Goal: Transaction & Acquisition: Purchase product/service

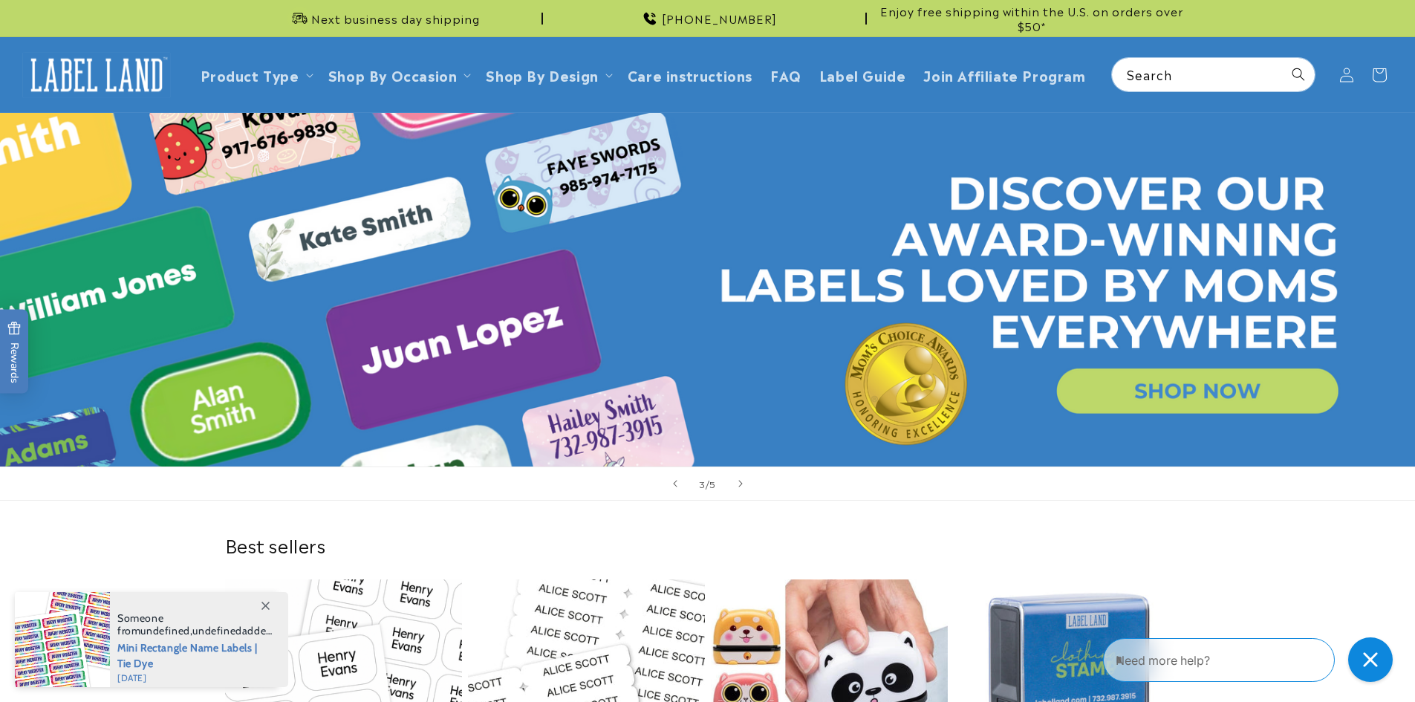
scroll to position [0, 2829]
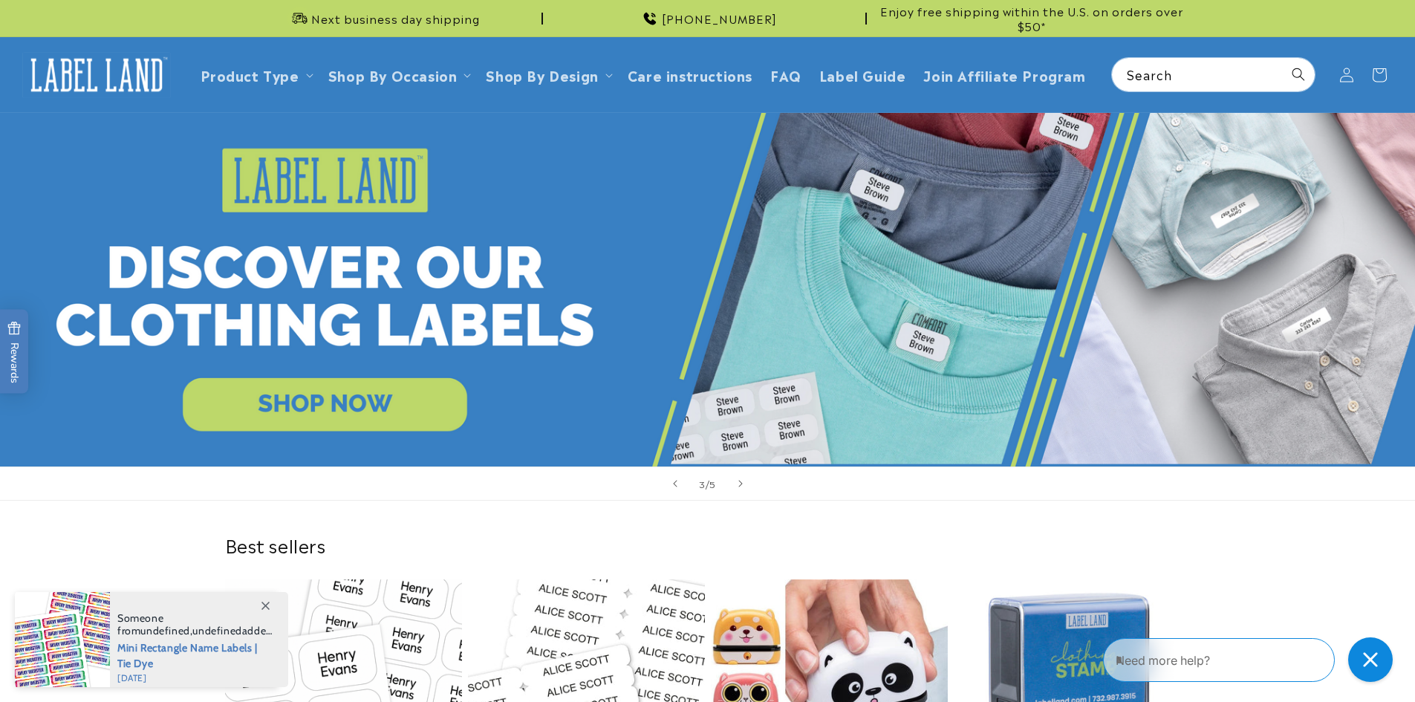
click at [616, 183] on link "Open this option" at bounding box center [707, 289] width 1415 height 353
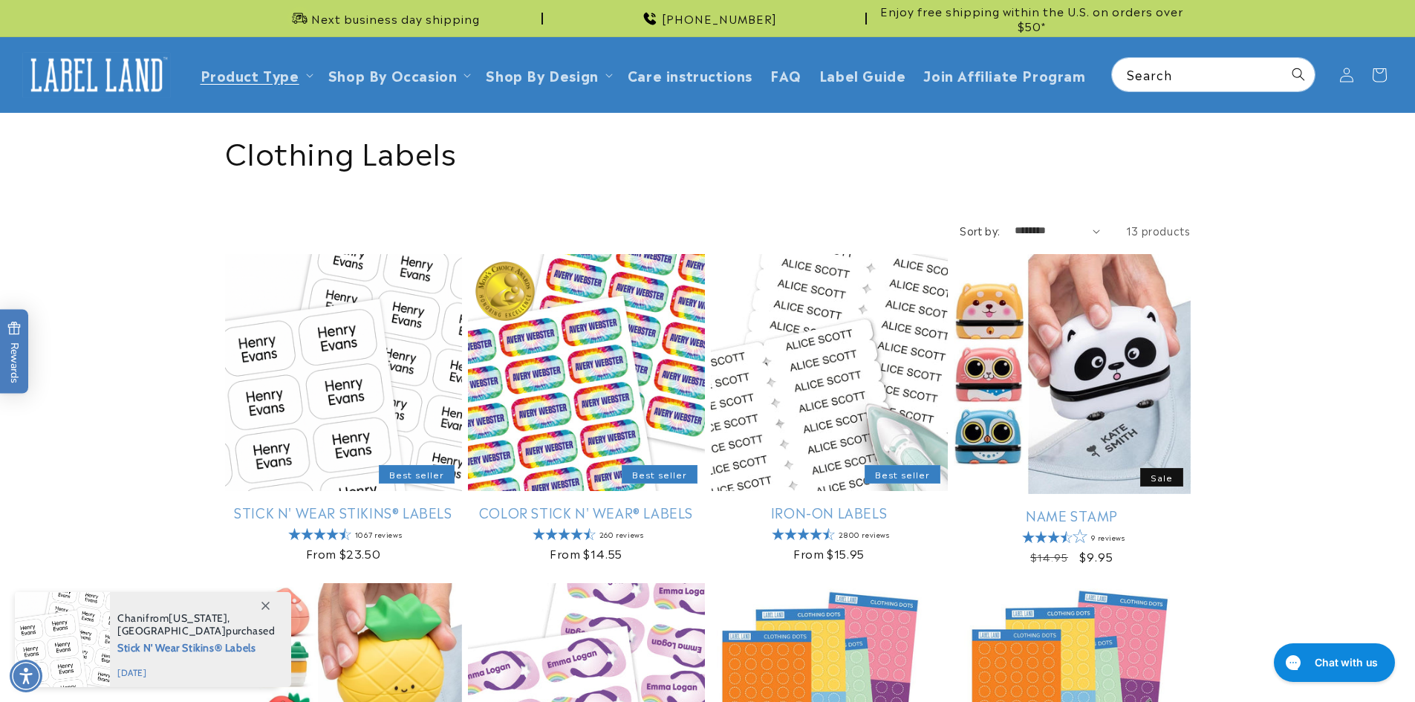
click at [96, 78] on img at bounding box center [96, 75] width 149 height 46
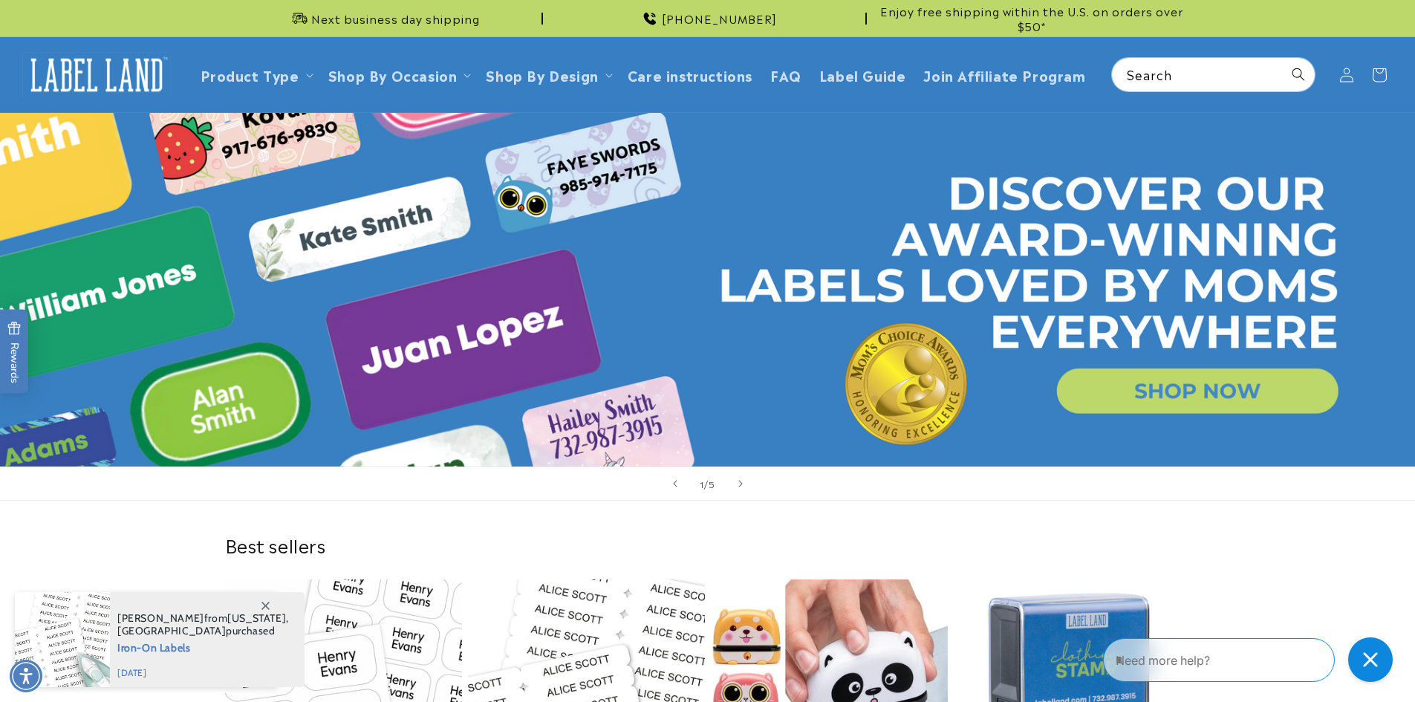
click at [85, 273] on link "Open this option" at bounding box center [707, 289] width 1415 height 353
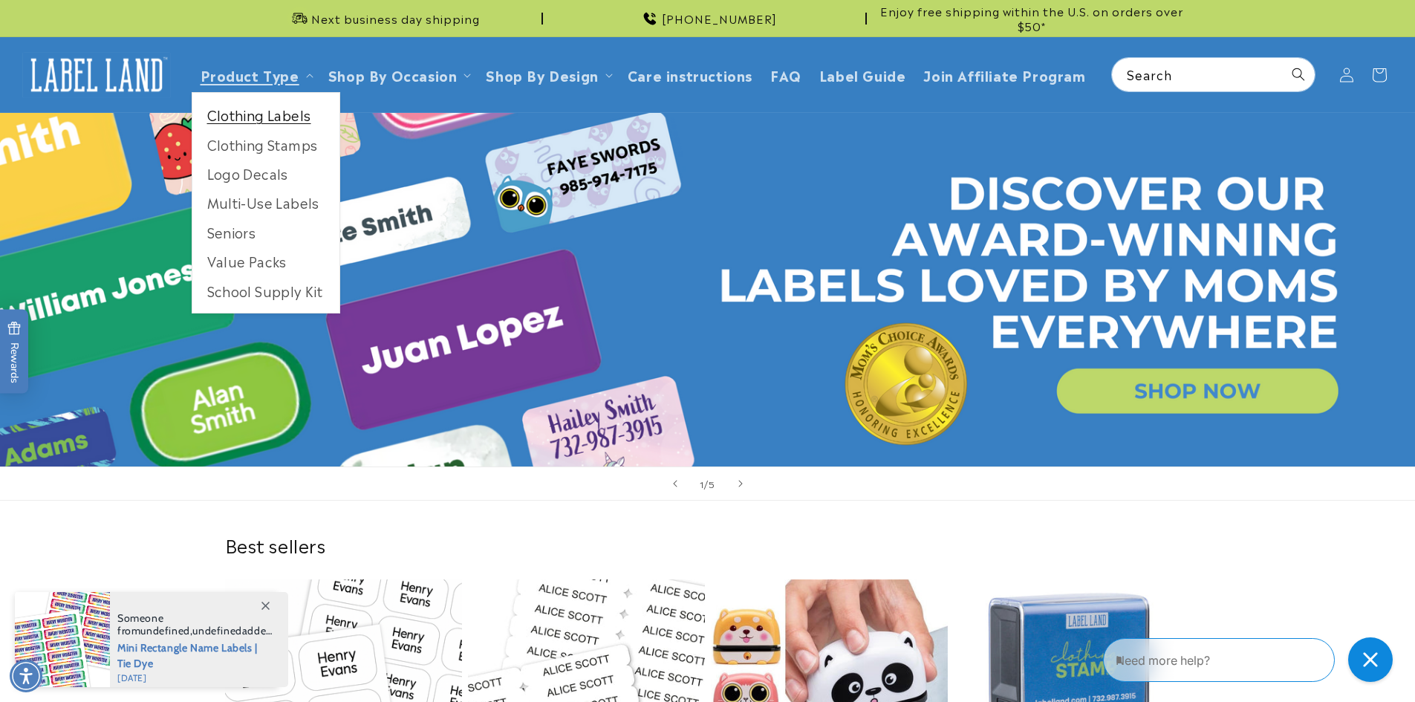
click at [255, 114] on link "Clothing Labels" at bounding box center [265, 114] width 147 height 29
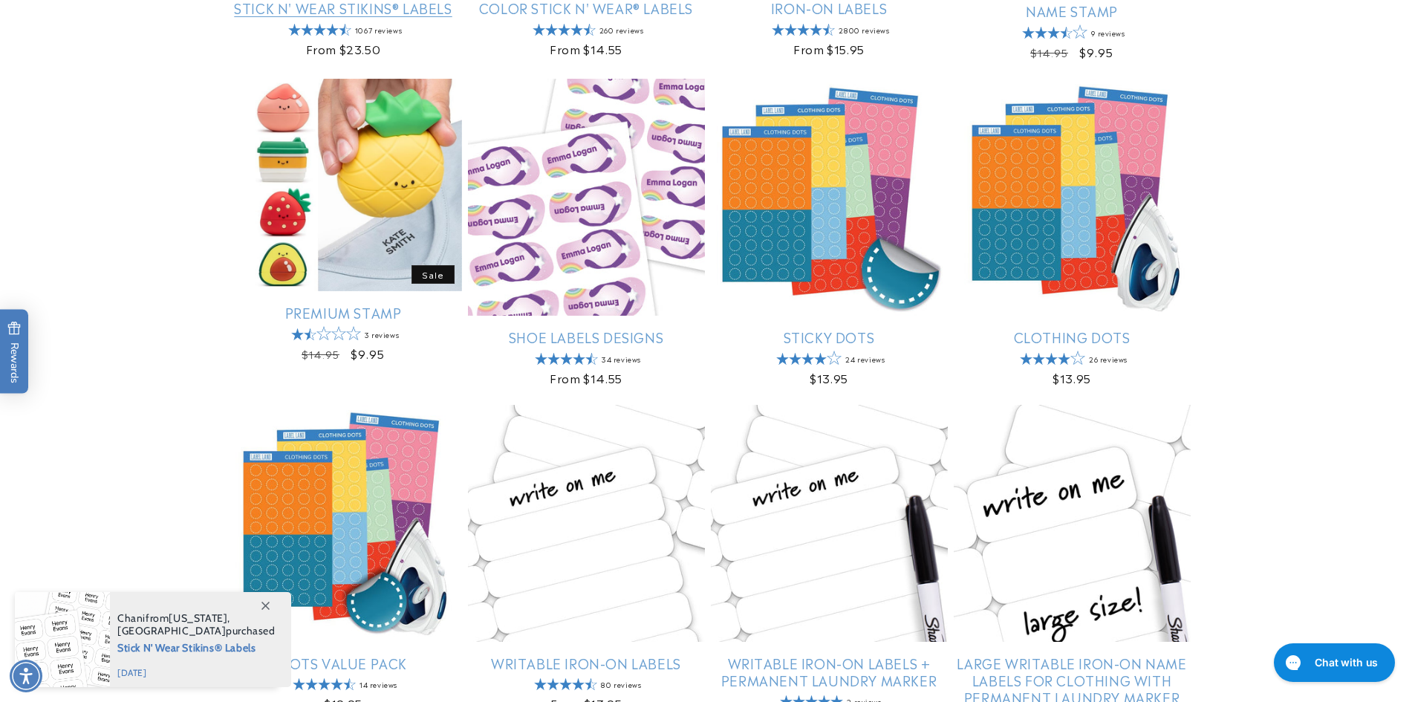
scroll to position [594, 0]
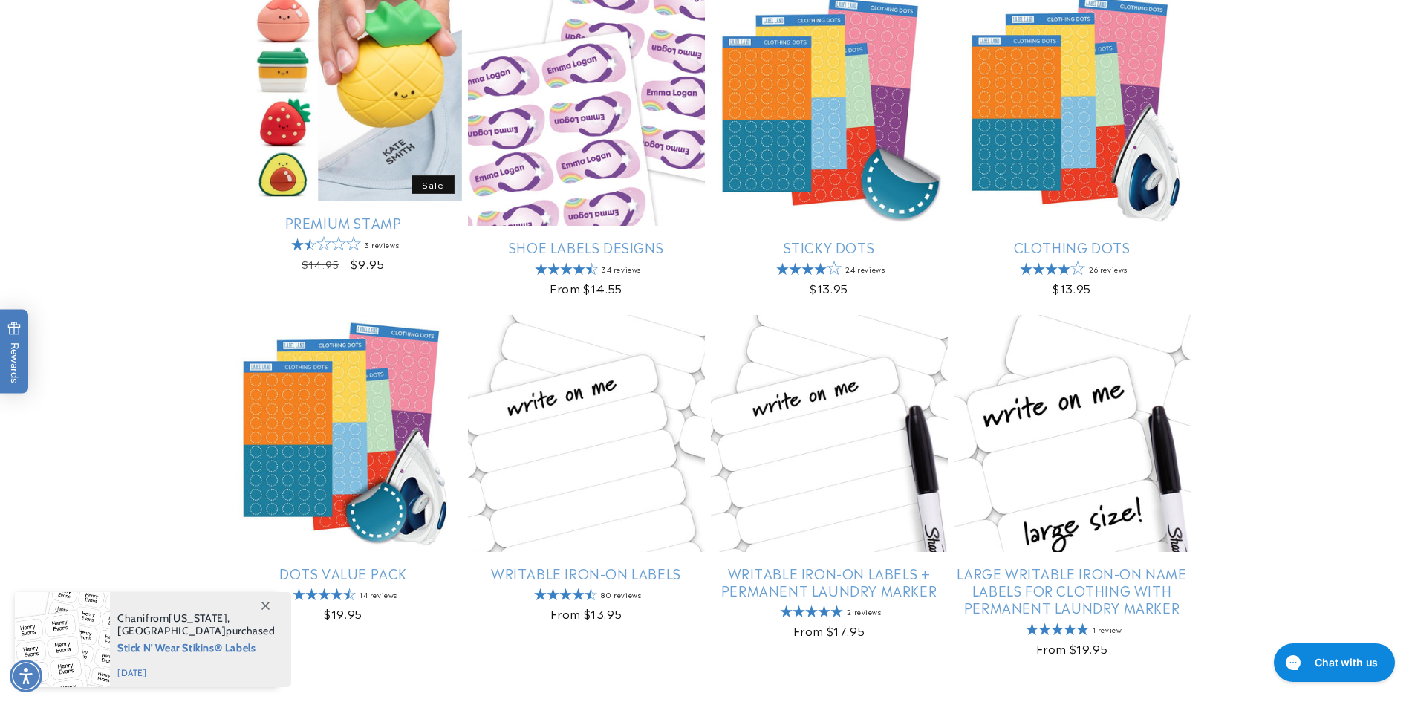
click at [578, 577] on link "Writable Iron-On Labels" at bounding box center [586, 572] width 237 height 17
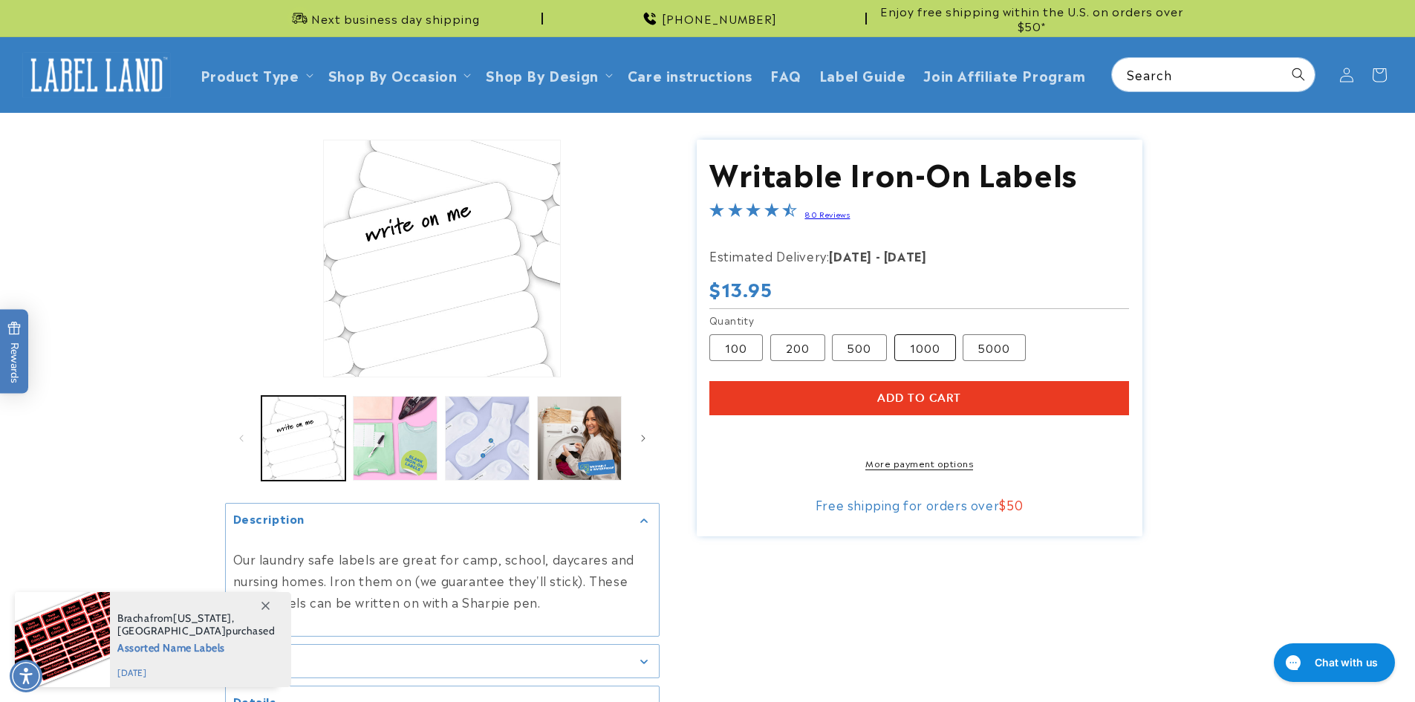
click at [936, 344] on label "1000 Variant sold out or unavailable" at bounding box center [925, 347] width 62 height 27
